Goal: Task Accomplishment & Management: Manage account settings

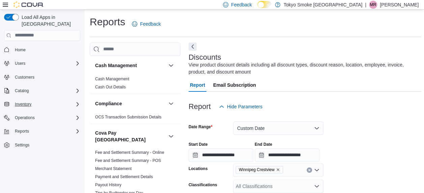
click at [45, 100] on button "Inventory" at bounding box center [42, 104] width 82 height 9
click at [79, 102] on icon "Complex example" at bounding box center [77, 104] width 5 height 5
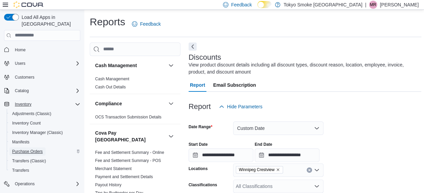
click at [29, 148] on span "Purchase Orders" at bounding box center [27, 152] width 31 height 8
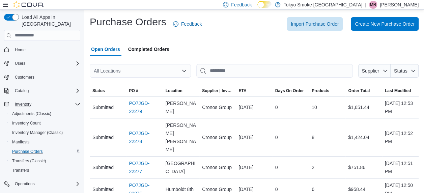
click at [4, 5] on icon at bounding box center [5, 4] width 5 height 5
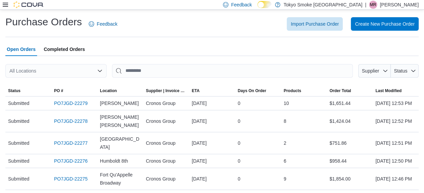
click at [53, 71] on div "All Locations" at bounding box center [55, 71] width 101 height 14
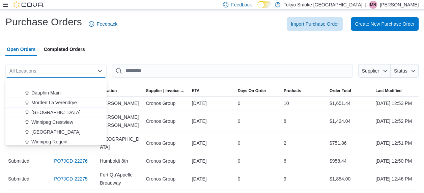
scroll to position [68, 0]
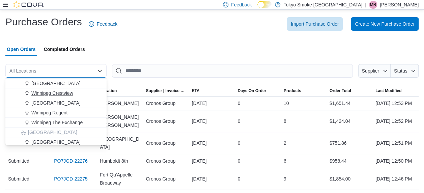
click at [68, 94] on span "Winnipeg Crestview" at bounding box center [52, 93] width 42 height 7
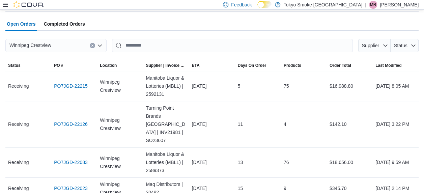
scroll to position [34, 0]
